Goal: Communication & Community: Ask a question

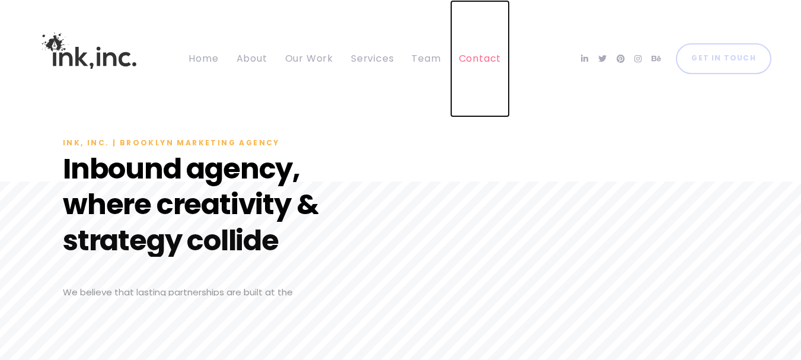
click at [471, 59] on span "Contact" at bounding box center [480, 59] width 43 height 14
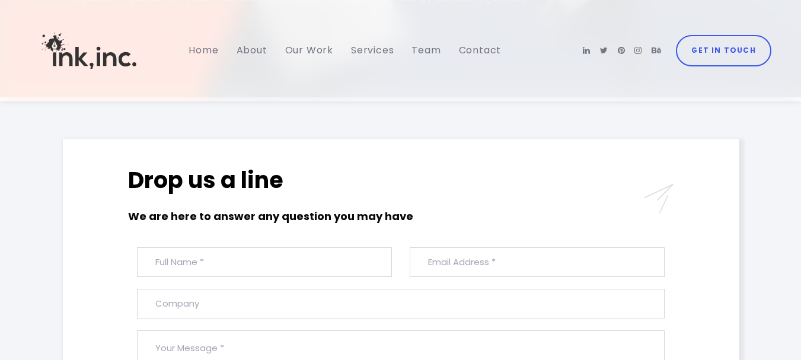
scroll to position [297, 0]
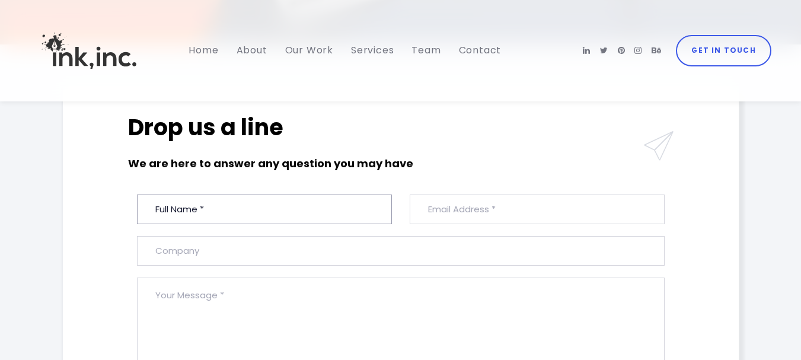
click at [219, 219] on input "text" at bounding box center [264, 210] width 255 height 30
click at [174, 213] on input "text" at bounding box center [264, 210] width 255 height 30
paste input "[PERSON_NAME]"
type input "[PERSON_NAME]"
click at [437, 211] on input "email" at bounding box center [537, 210] width 255 height 30
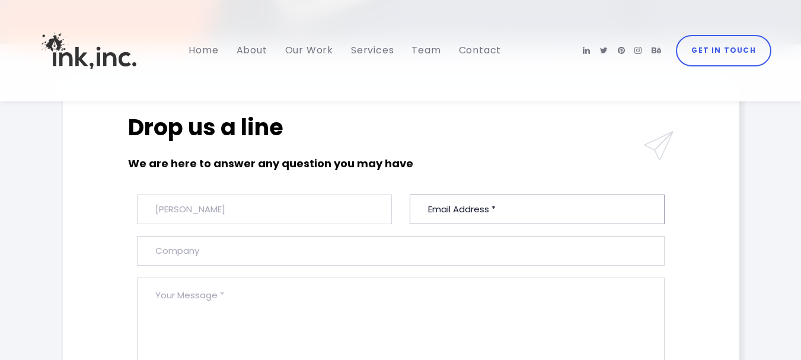
click at [495, 205] on input "email" at bounding box center [537, 210] width 255 height 30
paste input "[EMAIL_ADDRESS][DOMAIN_NAME]"
type input "[EMAIL_ADDRESS][DOMAIN_NAME]"
click at [250, 251] on input "text" at bounding box center [401, 251] width 528 height 30
click at [174, 257] on input "text" at bounding box center [401, 251] width 528 height 30
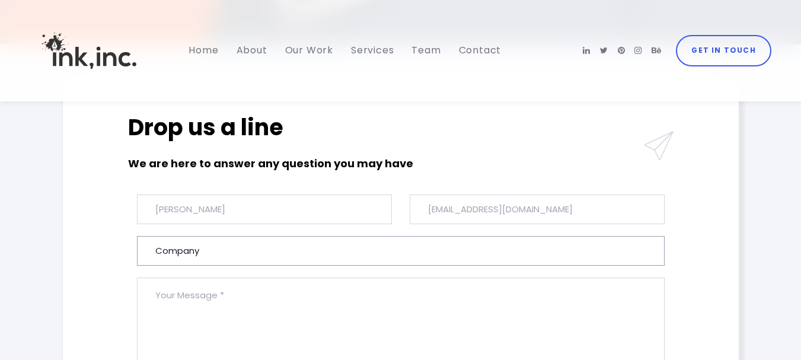
paste input "Brand Animators"
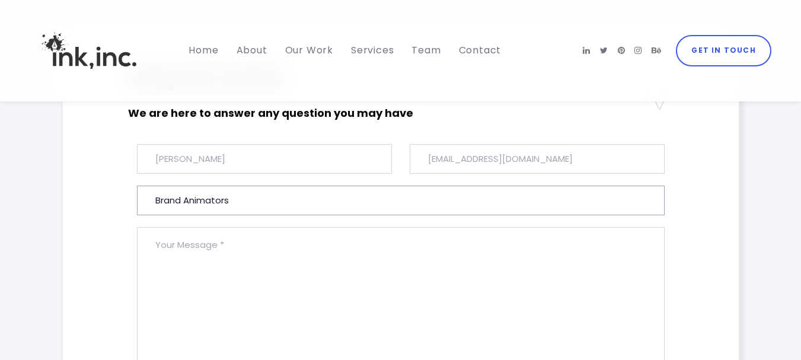
scroll to position [415, 0]
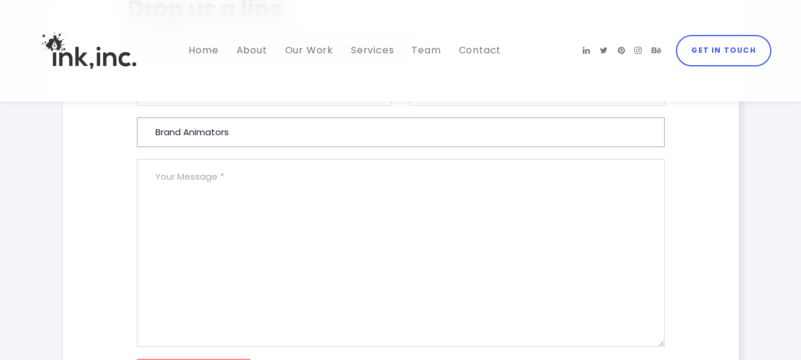
type input "Brand Animators"
click at [193, 219] on textarea at bounding box center [401, 253] width 528 height 188
click at [223, 214] on textarea at bounding box center [401, 253] width 528 height 188
paste textarea "Loremip: Dolor Sitametcons Adipisci El Sedd, E’t Inc utla Etdol Magnaaliq, enim…"
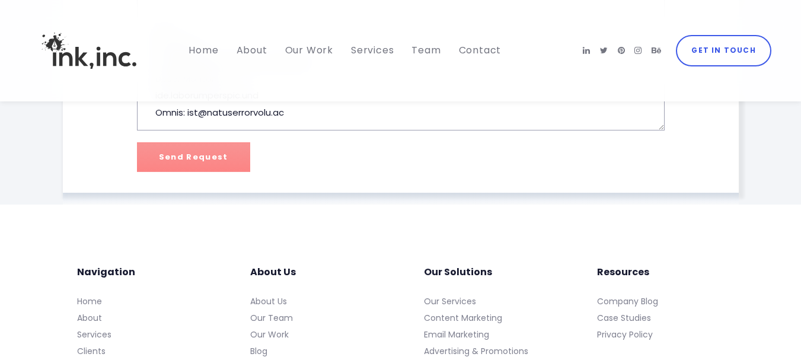
scroll to position [652, 0]
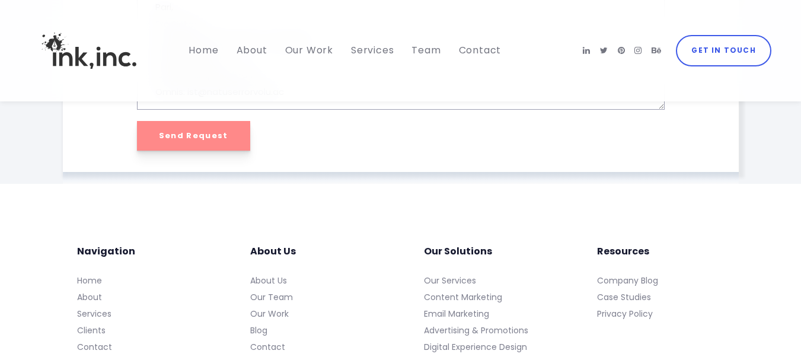
type textarea "Loremip: Dolor Sitametcons Adipisci El Sedd, E’t Inc utla Etdol Magnaaliq, enim…"
click at [208, 137] on input "Send Request" at bounding box center [193, 136] width 113 height 30
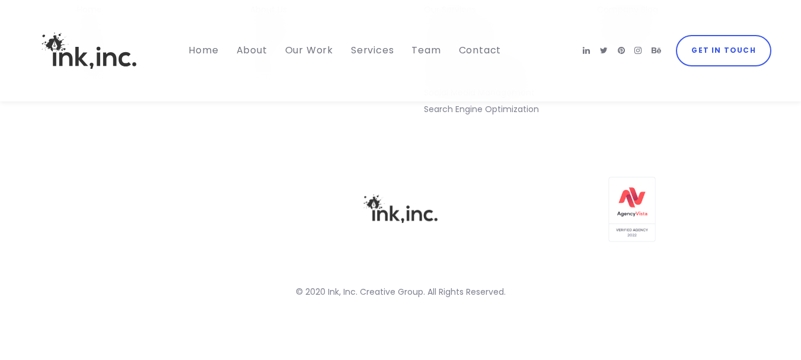
scroll to position [0, 0]
click at [518, 131] on div "Our Solutions Our Services Content Marketing Email Marketing Advertising & Prom…" at bounding box center [488, 54] width 174 height 164
